Goal: Task Accomplishment & Management: Complete application form

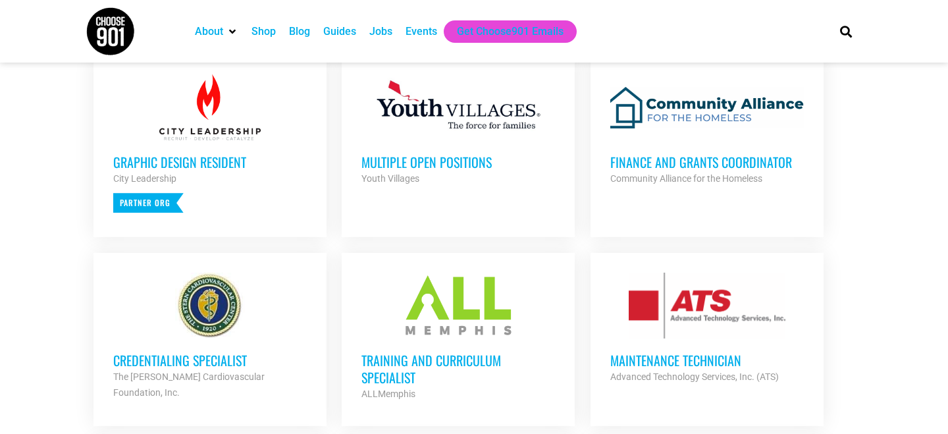
scroll to position [505, 0]
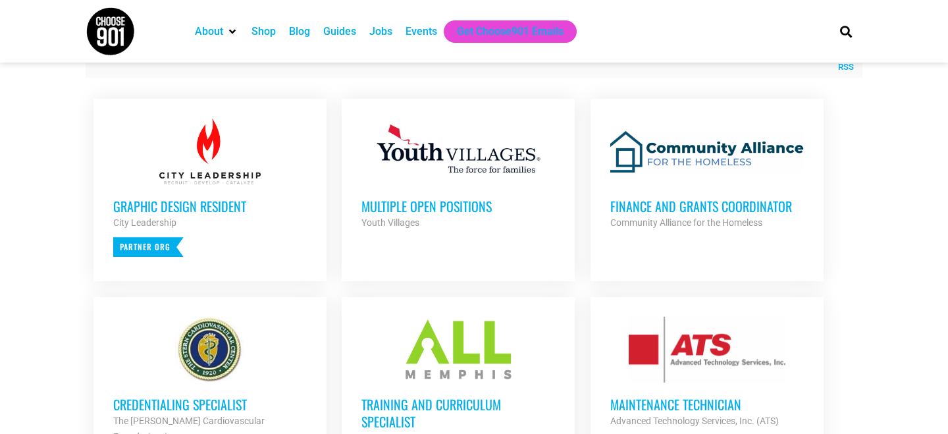
click at [439, 203] on h3 "Multiple Open Positions" at bounding box center [458, 205] width 194 height 17
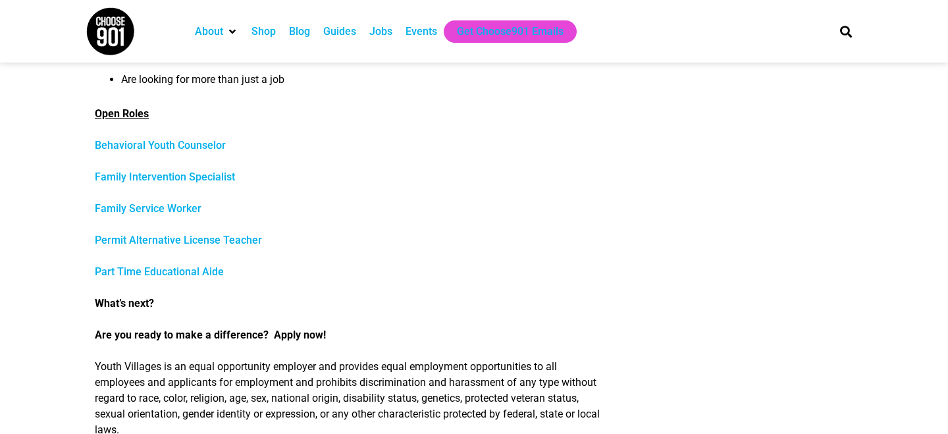
scroll to position [536, 0]
